Goal: Complete application form: Complete application form

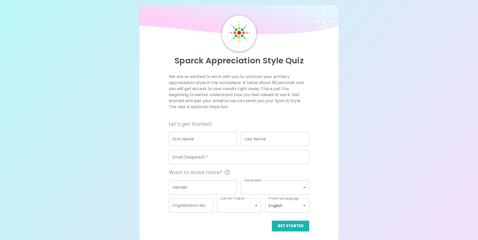
scroll to position [6, 0]
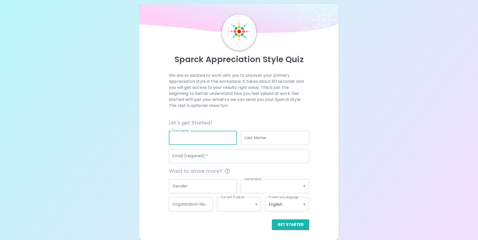
click at [199, 138] on input "First Name" at bounding box center [203, 138] width 68 height 14
type input "[PERSON_NAME]"
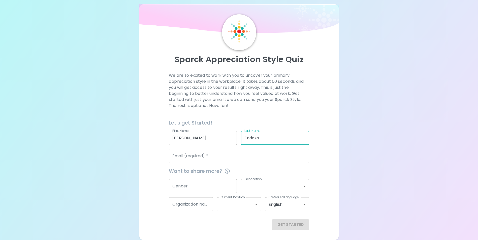
type input "Endozo"
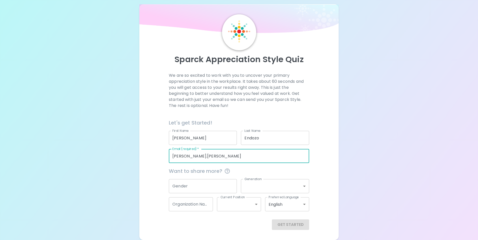
type input "[PERSON_NAME][EMAIL_ADDRESS][PERSON_NAME][DOMAIN_NAME]"
type input "[DOMAIN_NAME]"
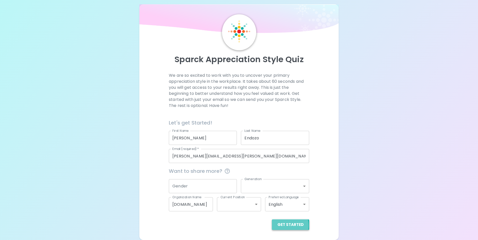
click at [284, 226] on button "Get Started" at bounding box center [290, 225] width 37 height 11
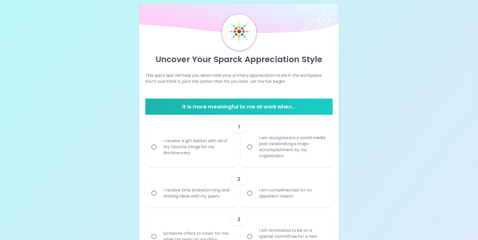
scroll to position [31, 0]
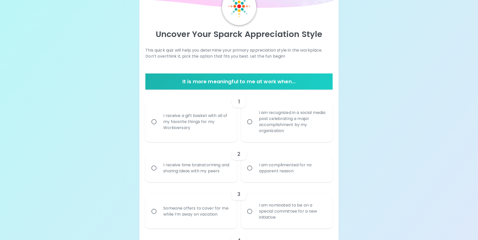
click at [222, 128] on div "I receive a gift basket with all of my favorite things for my Workiversary" at bounding box center [196, 122] width 75 height 30
click at [159, 127] on input "I receive a gift basket with all of my favorite things for my Workiversary" at bounding box center [154, 122] width 11 height 11
radio input "true"
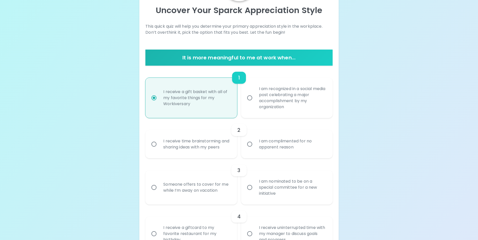
scroll to position [71, 0]
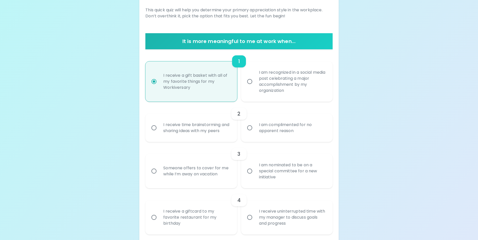
click at [191, 134] on div "I receive time brainstorming and sharing ideas with my peers" at bounding box center [196, 128] width 75 height 24
click at [159, 133] on input "I receive time brainstorming and sharing ideas with my peers" at bounding box center [154, 128] width 11 height 11
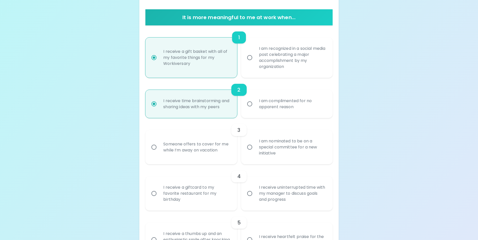
scroll to position [112, 0]
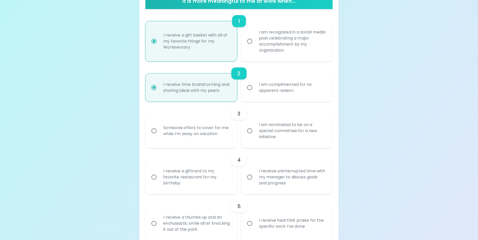
radio input "true"
click at [208, 139] on div "Someone offers to cover for me while I’m away on vacation" at bounding box center [196, 131] width 75 height 24
click at [159, 136] on input "Someone offers to cover for me while I’m away on vacation" at bounding box center [154, 131] width 11 height 11
radio input "false"
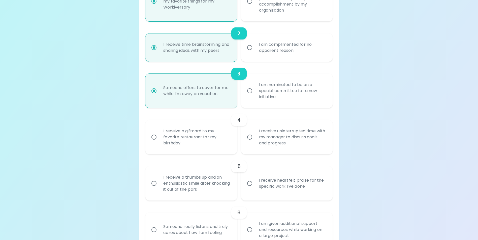
scroll to position [152, 0]
radio input "true"
click at [217, 151] on div "I receive a giftcard to my favorite restaurant for my birthday" at bounding box center [196, 137] width 75 height 30
click at [159, 142] on input "I receive a giftcard to my favorite restaurant for my birthday" at bounding box center [154, 137] width 11 height 11
radio input "false"
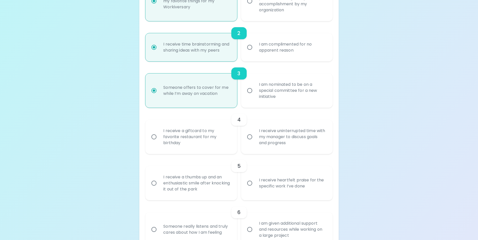
radio input "false"
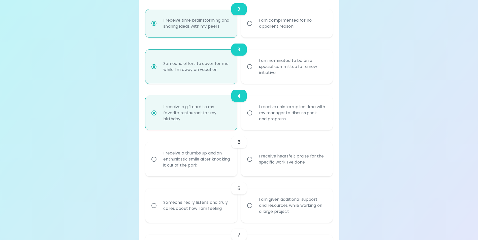
scroll to position [192, 0]
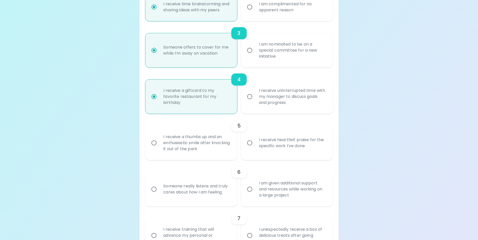
radio input "true"
click at [291, 149] on div "I receive heartfelt praise for the specific work I’ve done" at bounding box center [292, 143] width 75 height 24
click at [255, 148] on input "I receive heartfelt praise for the specific work I’ve done" at bounding box center [249, 143] width 11 height 11
radio input "false"
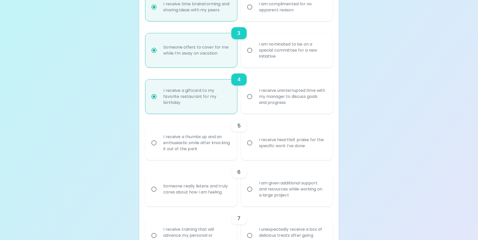
radio input "false"
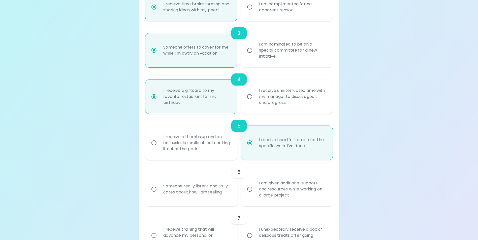
scroll to position [232, 0]
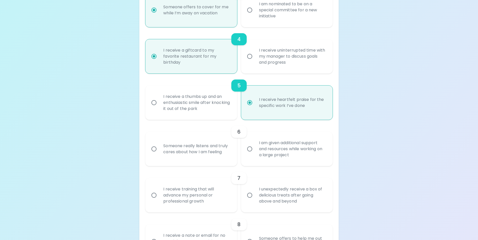
radio input "true"
click at [203, 156] on div "Someone really listens and truly cares about how I am feeling" at bounding box center [196, 149] width 75 height 24
click at [159, 154] on input "Someone really listens and truly cares about how I am feeling" at bounding box center [154, 149] width 11 height 11
radio input "false"
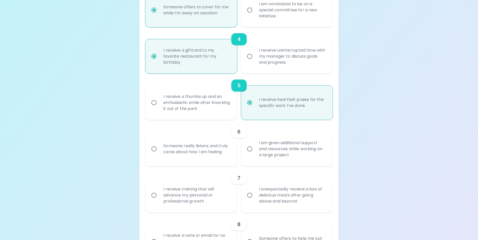
radio input "false"
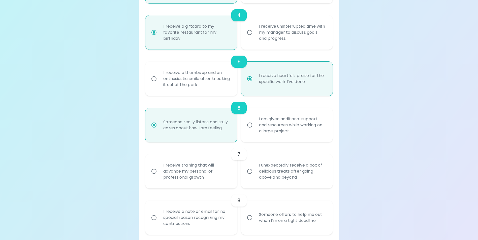
scroll to position [273, 0]
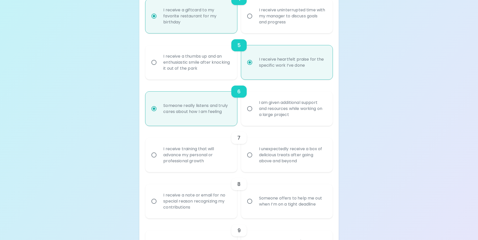
radio input "true"
click at [280, 169] on div "I unexpectedly receive a box of delicious treats after going above and beyond" at bounding box center [292, 155] width 75 height 30
click at [255, 160] on input "I unexpectedly receive a box of delicious treats after going above and beyond" at bounding box center [249, 155] width 11 height 11
radio input "false"
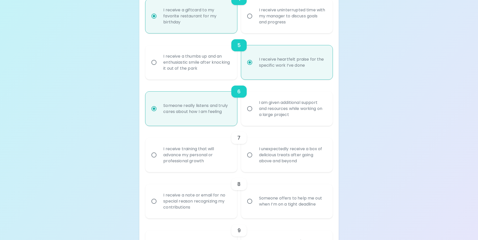
radio input "false"
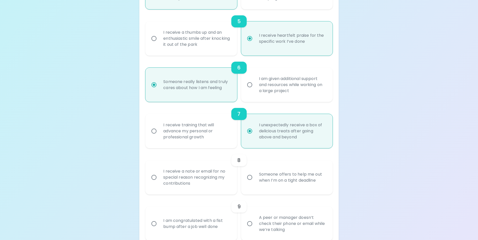
scroll to position [313, 0]
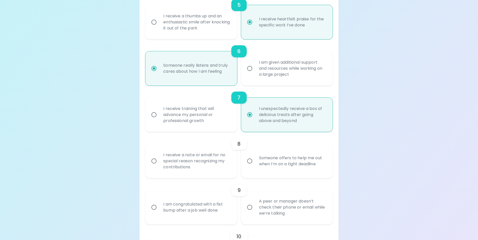
radio input "true"
click at [220, 175] on div "I receive a note or email for no special reason recognizing my contributions" at bounding box center [196, 161] width 75 height 30
click at [159, 167] on input "I receive a note or email for no special reason recognizing my contributions" at bounding box center [154, 161] width 11 height 11
radio input "false"
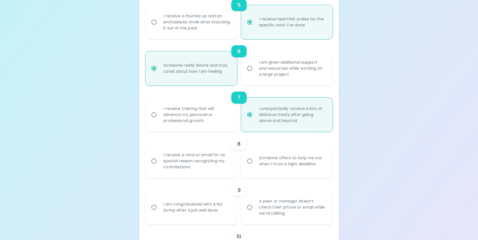
radio input "false"
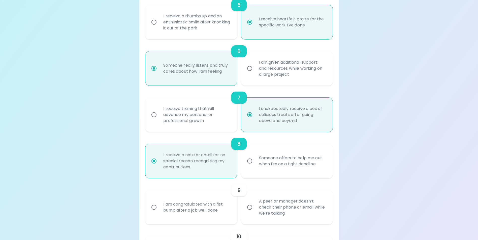
scroll to position [353, 0]
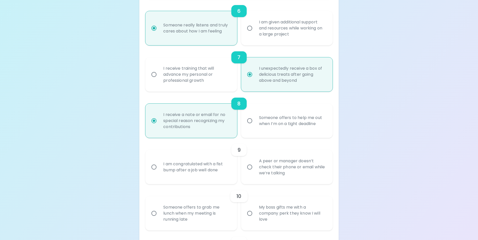
radio input "true"
click at [261, 180] on div "A peer or manager doesn’t check their phone or email while we’re talking" at bounding box center [292, 167] width 75 height 30
click at [255, 173] on input "A peer or manager doesn’t check their phone or email while we’re talking" at bounding box center [249, 167] width 11 height 11
radio input "false"
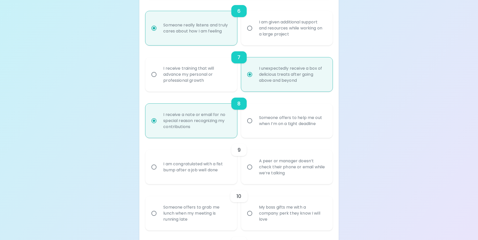
radio input "false"
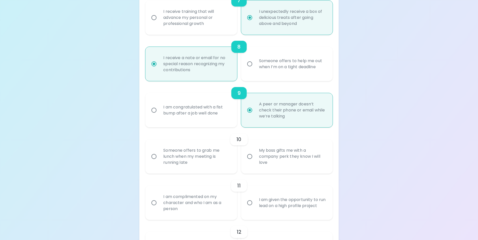
scroll to position [419, 0]
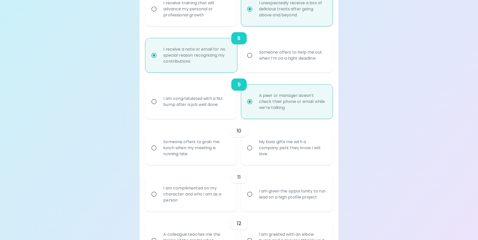
radio input "true"
click at [215, 163] on div "Someone offers to grab me lunch when my meeting is running late" at bounding box center [196, 148] width 75 height 30
click at [159, 153] on input "Someone offers to grab me lunch when my meeting is running late" at bounding box center [154, 148] width 11 height 11
radio input "false"
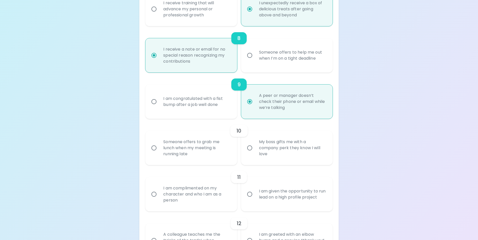
radio input "false"
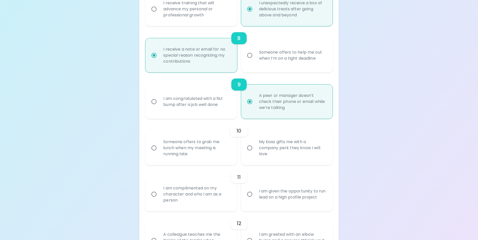
radio input "false"
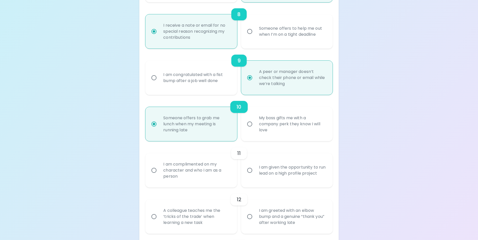
scroll to position [459, 0]
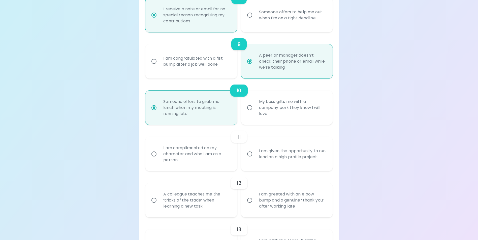
radio input "true"
click at [190, 169] on div "I am complimented on my character and who I am as a person" at bounding box center [196, 154] width 75 height 30
click at [159, 159] on input "I am complimented on my character and who I am as a person" at bounding box center [154, 154] width 11 height 11
radio input "false"
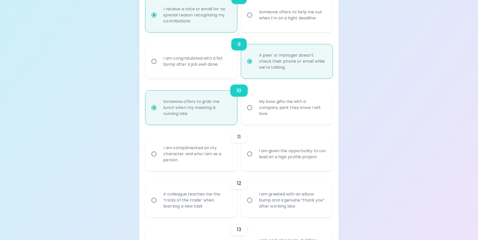
radio input "false"
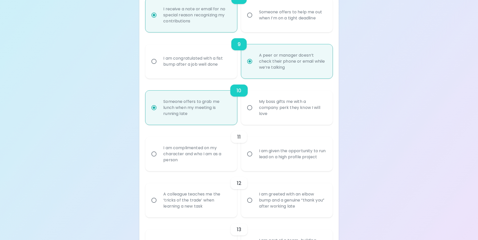
radio input "false"
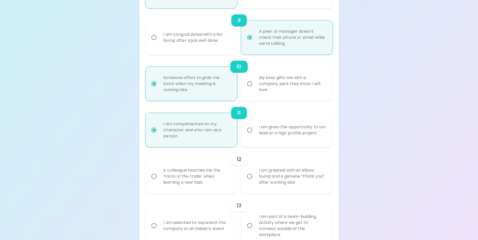
scroll to position [500, 0]
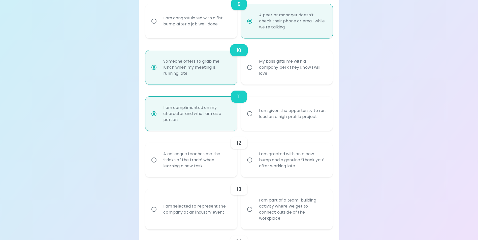
radio input "true"
click at [202, 174] on div "A colleague teaches me the ‘tricks of the trade’ when learning a new task" at bounding box center [196, 160] width 75 height 30
click at [159, 165] on input "A colleague teaches me the ‘tricks of the trade’ when learning a new task" at bounding box center [154, 160] width 11 height 11
radio input "false"
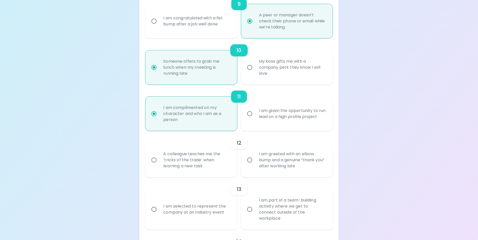
radio input "false"
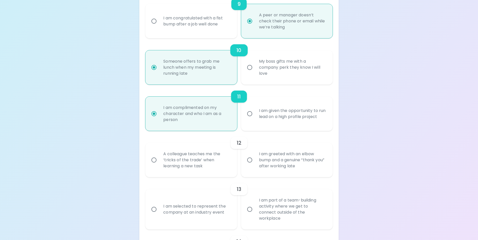
radio input "false"
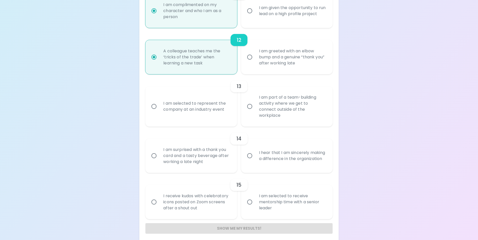
scroll to position [606, 0]
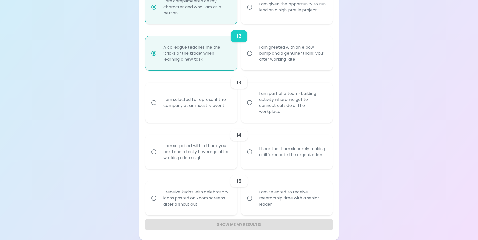
radio input "true"
click at [288, 112] on div "I am part of a team-building activity where we get to connect outside of the wo…" at bounding box center [292, 103] width 75 height 36
click at [255, 108] on input "I am part of a team-building activity where we get to connect outside of the wo…" at bounding box center [249, 102] width 11 height 11
radio input "false"
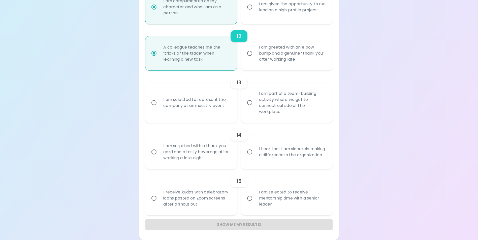
radio input "false"
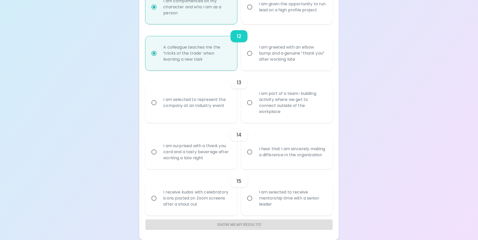
radio input "false"
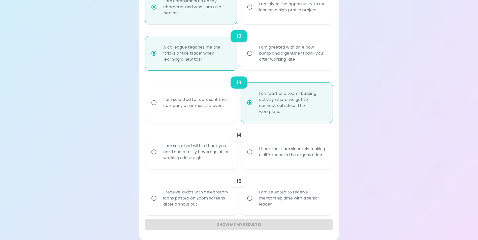
radio input "true"
click at [207, 159] on div "I am surprised with a thank you card and a tasty beverage after working a late …" at bounding box center [196, 152] width 75 height 30
click at [159, 157] on input "I am surprised with a thank you card and a tasty beverage after working a late …" at bounding box center [154, 152] width 11 height 11
radio input "false"
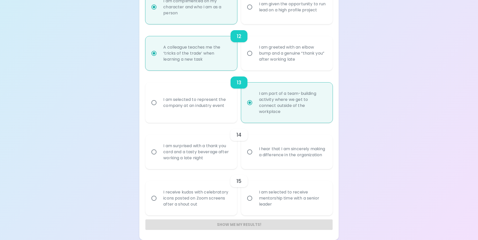
radio input "false"
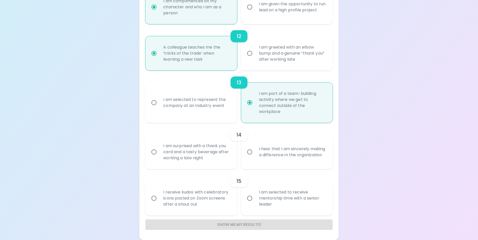
radio input "false"
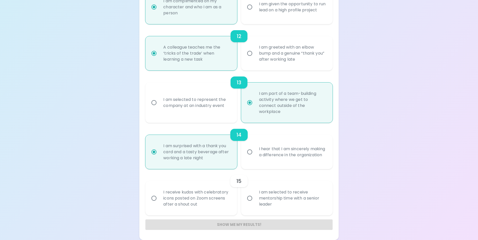
radio input "true"
click at [304, 208] on div "I am selected to receive mentorship time with a senior leader" at bounding box center [292, 198] width 75 height 30
click at [255, 204] on input "I am selected to receive mentorship time with a senior leader" at bounding box center [249, 198] width 11 height 11
radio input "false"
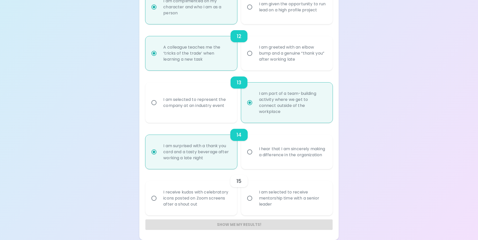
radio input "false"
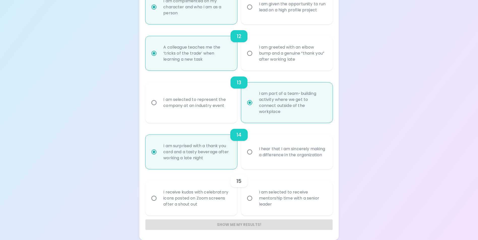
radio input "false"
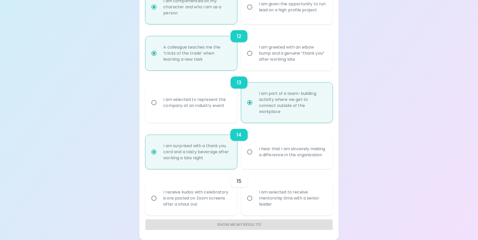
radio input "false"
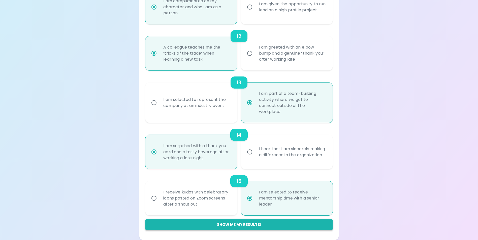
radio input "true"
click at [275, 223] on button "Show me my results!" at bounding box center [238, 225] width 187 height 11
radio input "false"
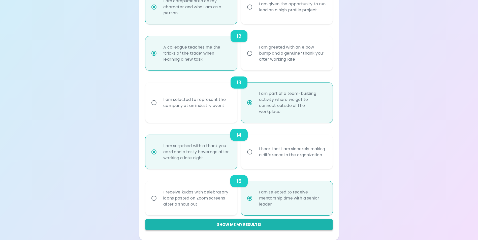
radio input "false"
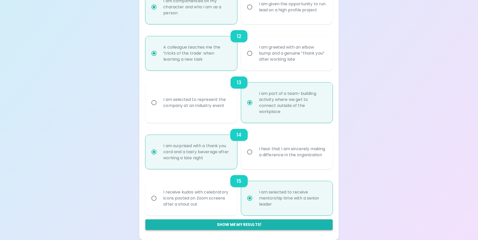
radio input "false"
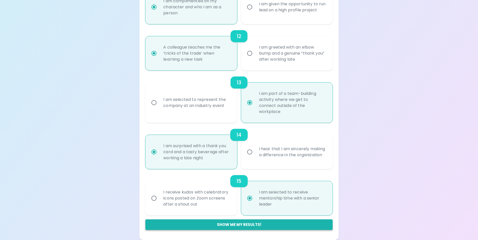
radio input "false"
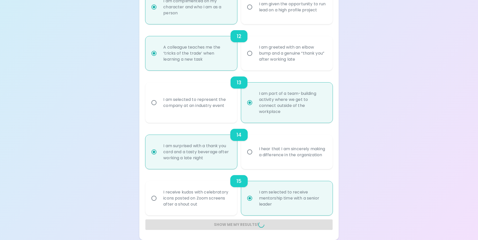
radio input "false"
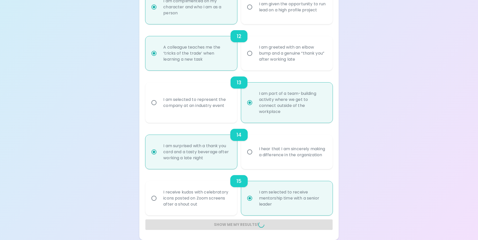
radio input "false"
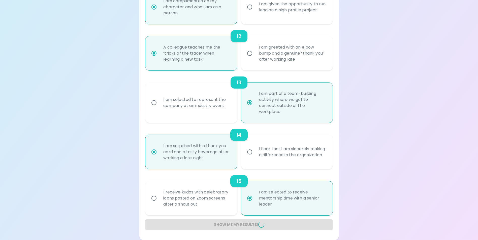
radio input "false"
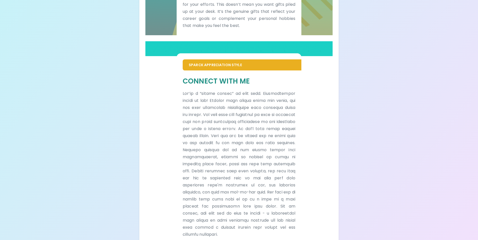
scroll to position [272, 0]
